Goal: Task Accomplishment & Management: Manage account settings

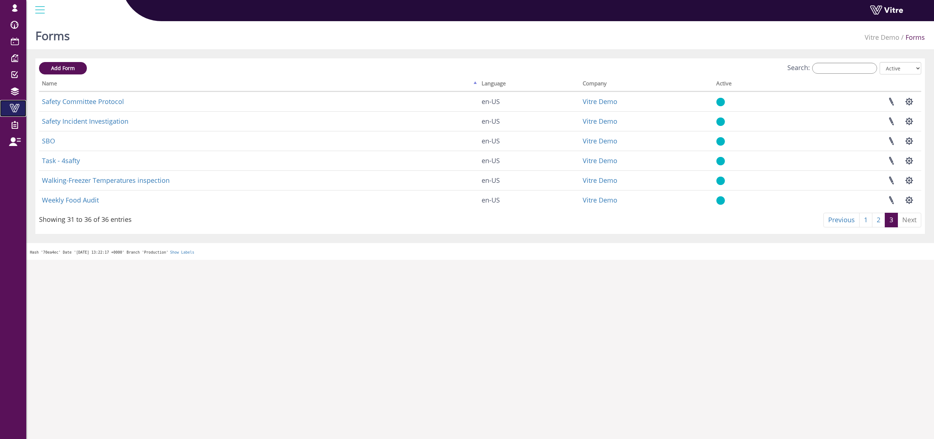
click at [18, 108] on span at bounding box center [14, 108] width 18 height 9
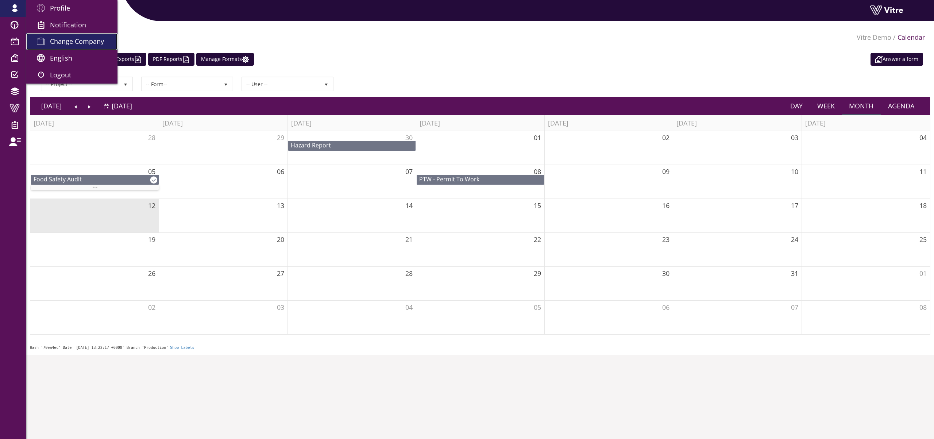
click at [76, 39] on span "Change Company" at bounding box center [77, 41] width 54 height 9
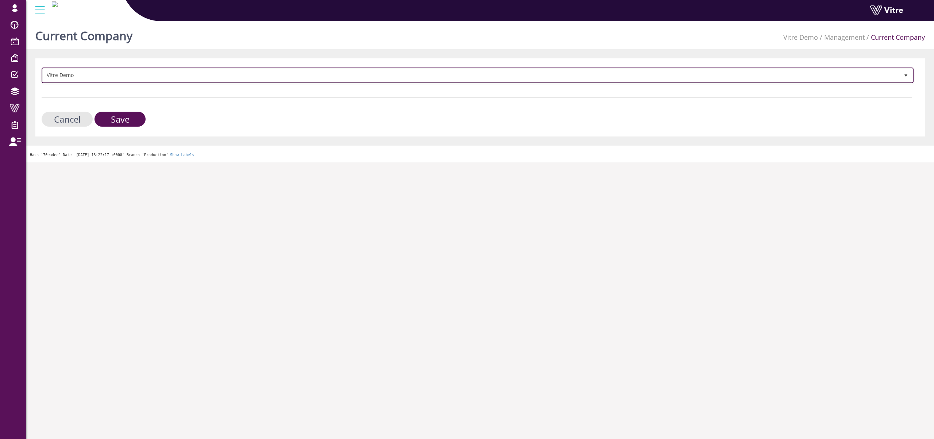
click at [116, 73] on span "Vitre Demo" at bounding box center [471, 75] width 856 height 13
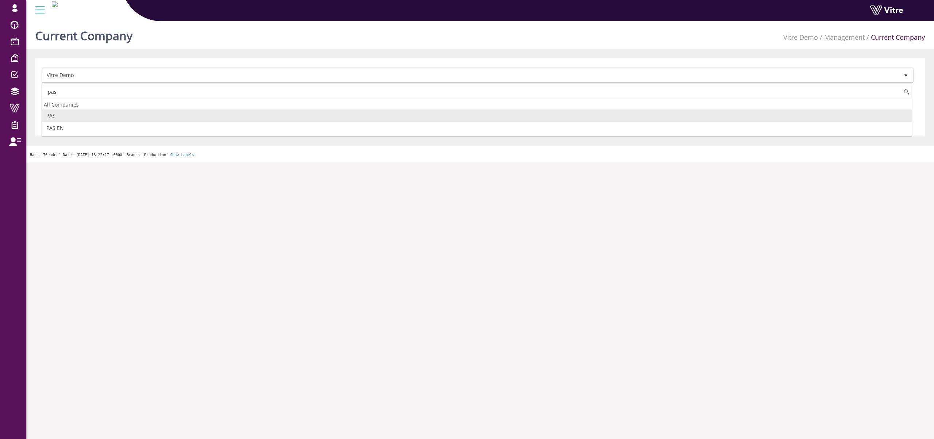
click at [117, 113] on li "PAS" at bounding box center [476, 115] width 869 height 12
type input "pas"
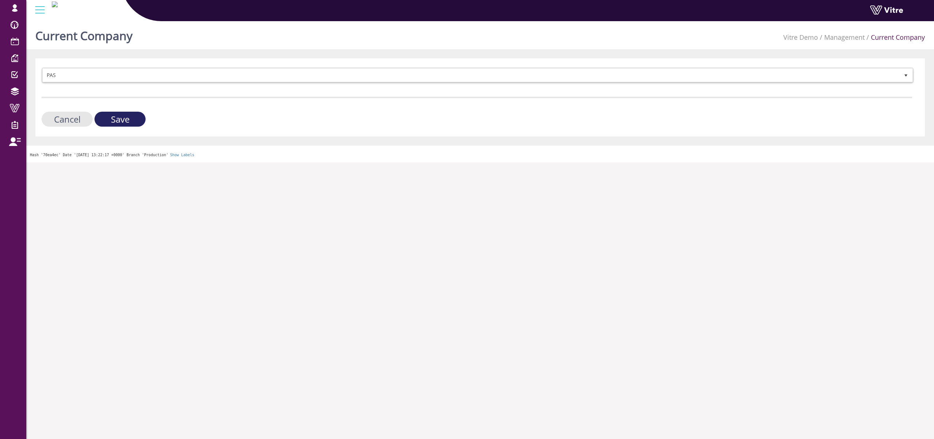
click at [120, 116] on input "Save" at bounding box center [119, 119] width 51 height 15
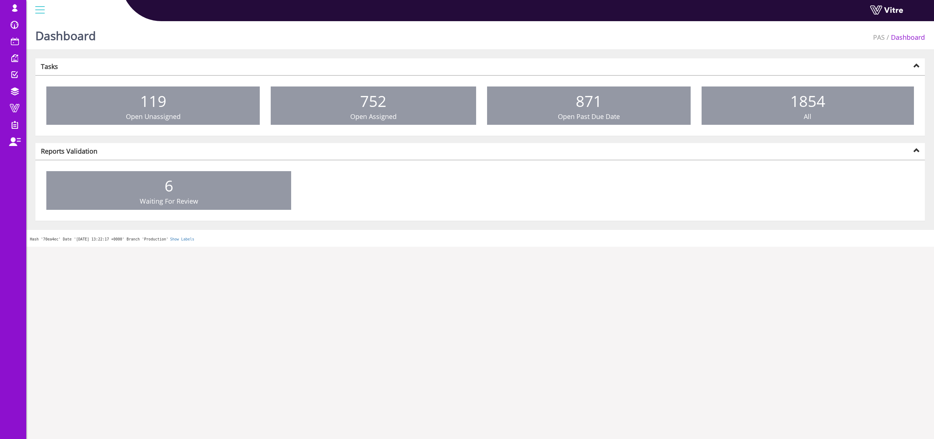
drag, startPoint x: 61, startPoint y: 104, endPoint x: 96, endPoint y: 70, distance: 49.5
click at [0, 0] on link "Forms" at bounding box center [0, 0] width 0 height 0
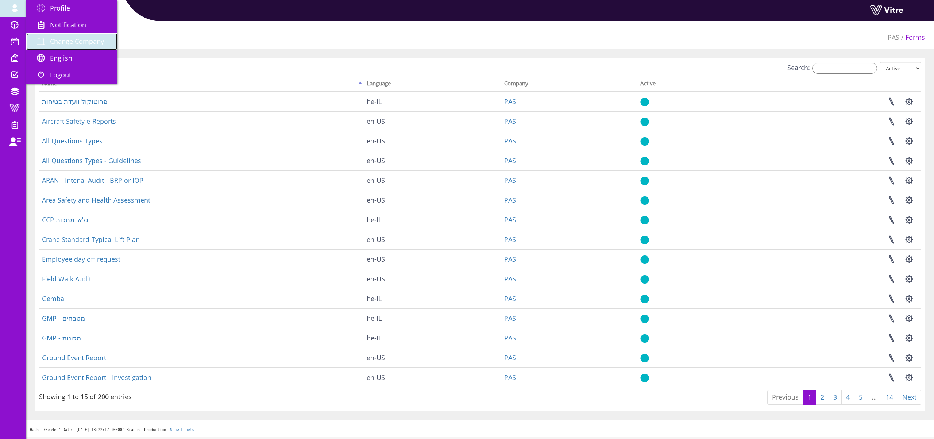
click at [77, 47] on link "Change Company" at bounding box center [71, 41] width 91 height 17
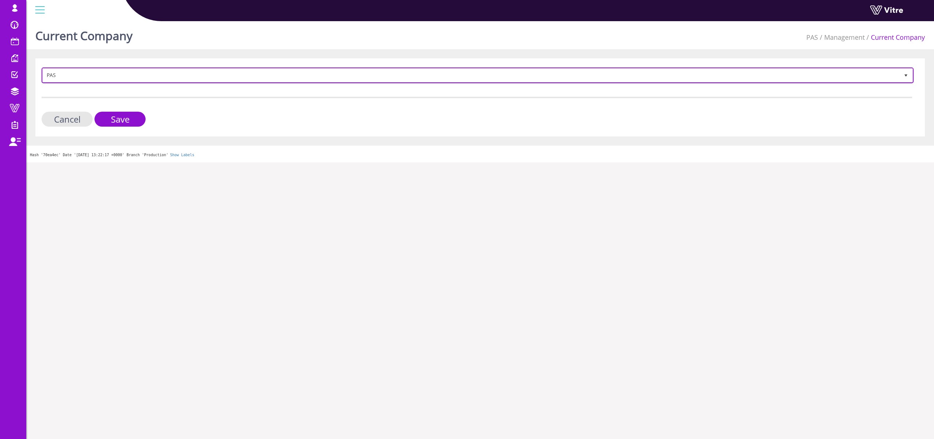
click at [125, 82] on span "PAS 88" at bounding box center [478, 75] width 872 height 16
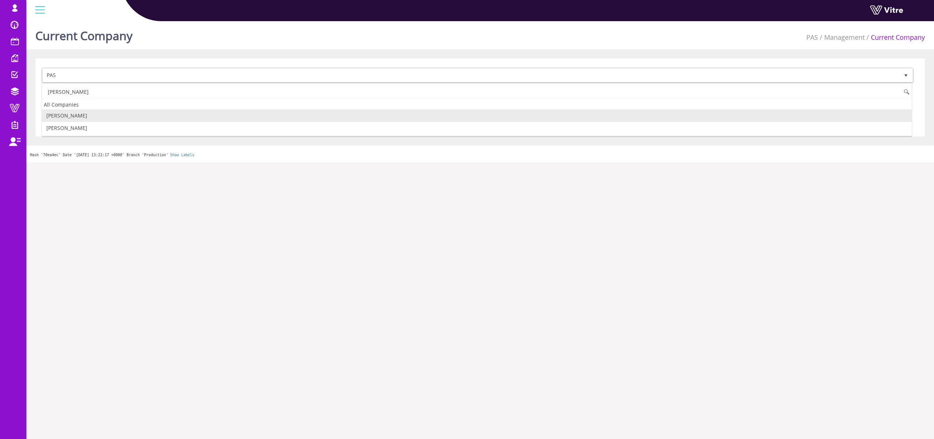
click at [75, 114] on li "[PERSON_NAME]" at bounding box center [476, 115] width 869 height 12
type input "adama"
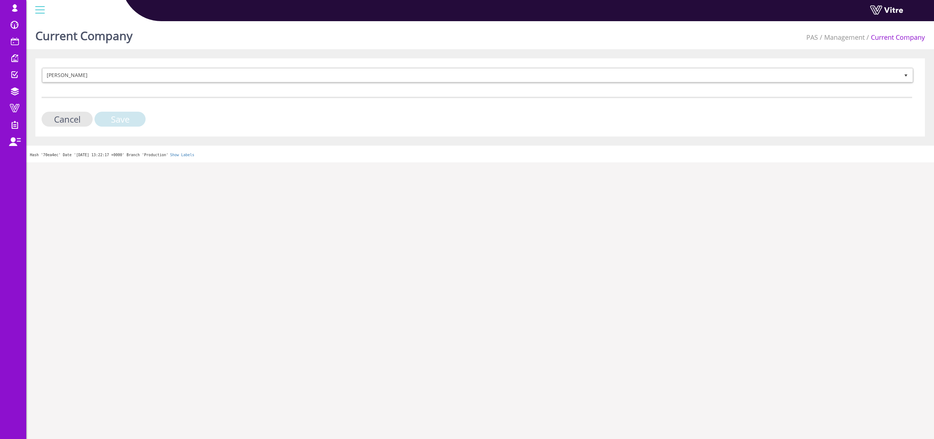
click at [122, 124] on input "Save" at bounding box center [119, 119] width 51 height 15
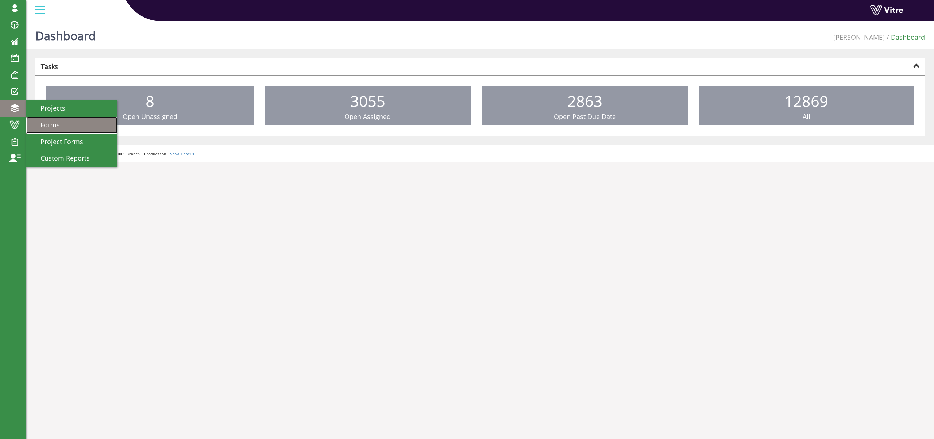
drag, startPoint x: 60, startPoint y: 119, endPoint x: 64, endPoint y: 119, distance: 4.4
click at [60, 119] on link "Forms" at bounding box center [71, 125] width 91 height 17
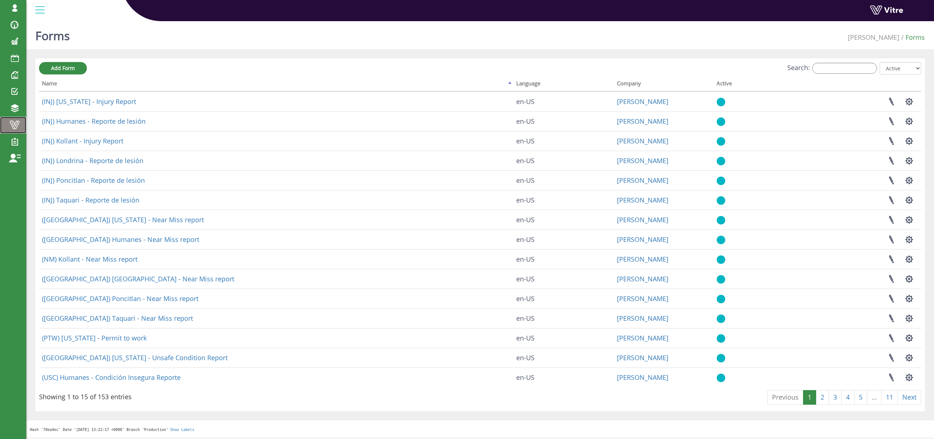
click at [11, 127] on span at bounding box center [14, 124] width 18 height 9
